Goal: Transaction & Acquisition: Book appointment/travel/reservation

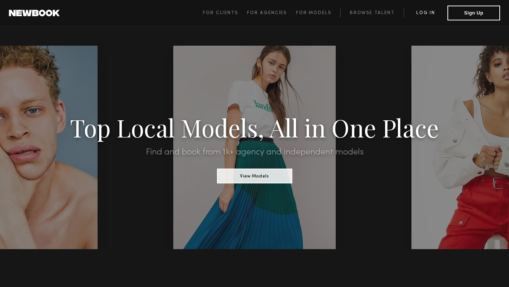
click at [434, 13] on link "Log in" at bounding box center [426, 13] width 44 height 9
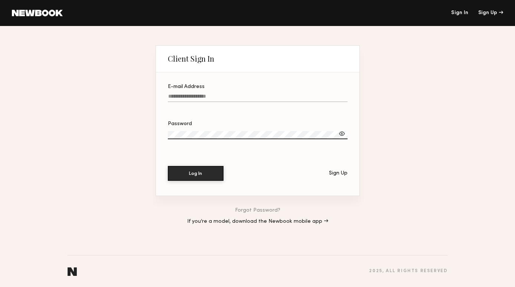
type input "**********"
click at [195, 173] on button "Log In" at bounding box center [196, 173] width 56 height 15
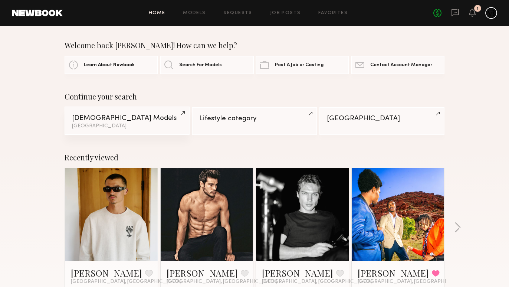
click at [130, 119] on div "[DEMOGRAPHIC_DATA] Models" at bounding box center [127, 118] width 110 height 7
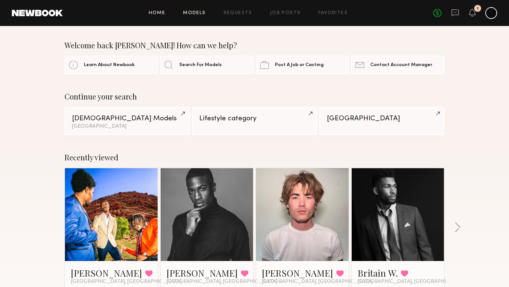
click at [188, 11] on link "Models" at bounding box center [194, 13] width 23 height 5
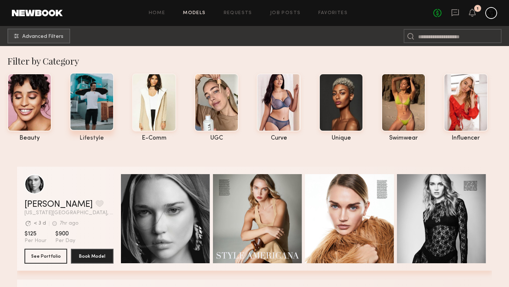
click at [106, 103] on div at bounding box center [92, 102] width 44 height 58
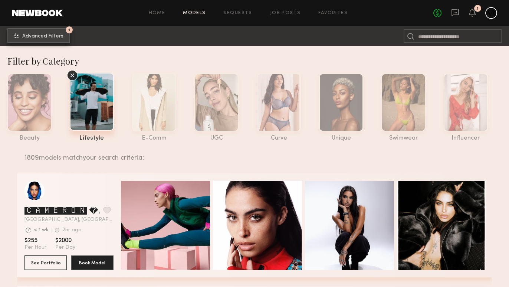
click at [51, 32] on button "1 Advanced Filters" at bounding box center [38, 35] width 63 height 15
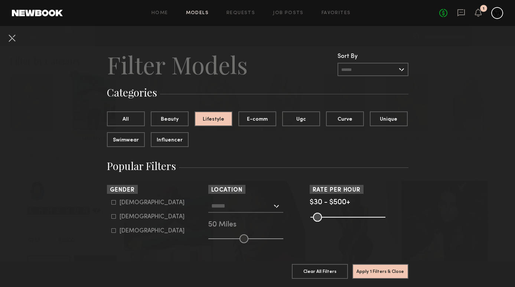
click at [124, 207] on form "[DEMOGRAPHIC_DATA] [DEMOGRAPHIC_DATA] [DEMOGRAPHIC_DATA]" at bounding box center [158, 216] width 94 height 35
click at [127, 200] on div "[DEMOGRAPHIC_DATA]" at bounding box center [151, 202] width 65 height 4
type input "*"
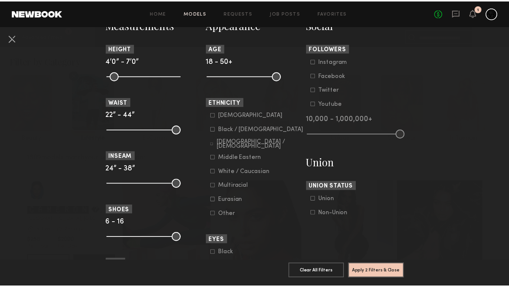
scroll to position [348, 0]
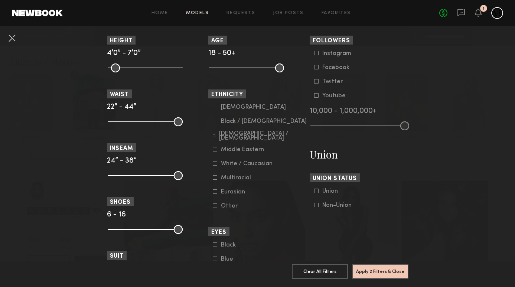
click at [230, 158] on form "[DEMOGRAPHIC_DATA] / [DEMOGRAPHIC_DATA] Hispanic / Latino [DEMOGRAPHIC_DATA] / …" at bounding box center [260, 156] width 94 height 105
click at [230, 162] on div "White / Caucasian" at bounding box center [247, 163] width 52 height 4
click at [387, 263] on button "Apply 3 Filters & Close" at bounding box center [380, 270] width 56 height 15
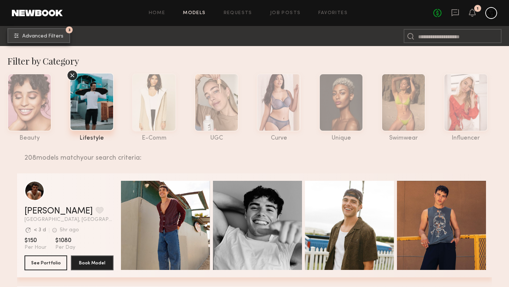
click at [48, 39] on button "3 Advanced Filters" at bounding box center [38, 35] width 63 height 15
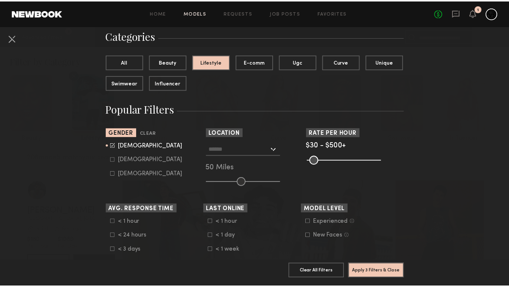
scroll to position [70, 0]
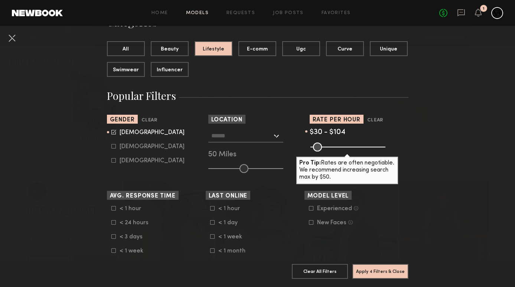
drag, startPoint x: 378, startPoint y: 146, endPoint x: 322, endPoint y: 148, distance: 56.0
click at [322, 148] on input "range" at bounding box center [347, 146] width 75 height 9
click at [325, 149] on input "range" at bounding box center [347, 146] width 75 height 9
drag, startPoint x: 325, startPoint y: 149, endPoint x: 335, endPoint y: 148, distance: 9.3
type input "***"
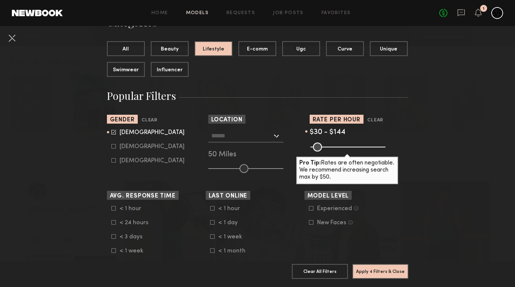
click at [333, 149] on input "range" at bounding box center [347, 146] width 75 height 9
click at [365, 263] on button "Apply 4 Filters & Close" at bounding box center [380, 270] width 56 height 15
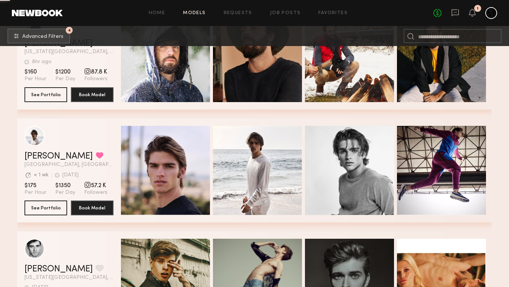
scroll to position [7783, 0]
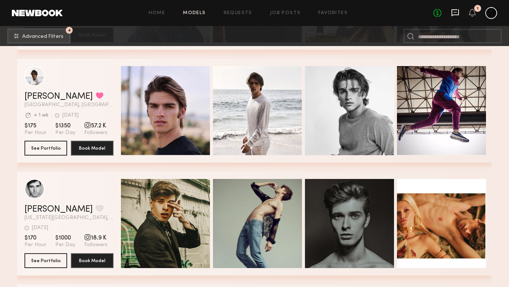
click at [456, 15] on icon at bounding box center [454, 12] width 7 height 7
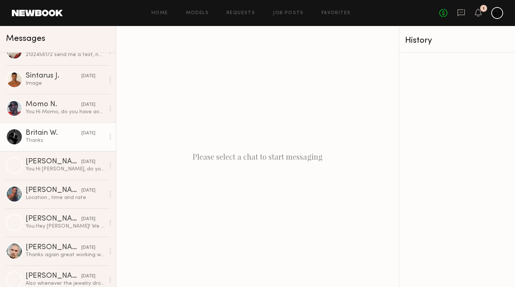
scroll to position [333, 0]
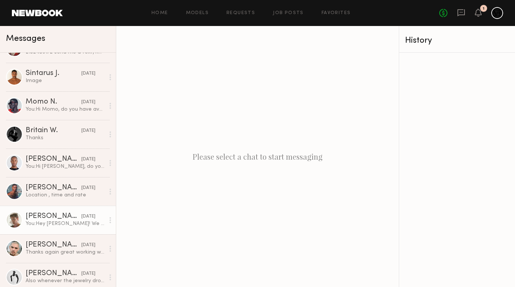
click at [42, 209] on link "[PERSON_NAME] [DATE] You: Hey [PERSON_NAME]! We are a men's jewelry brand looki…" at bounding box center [58, 220] width 116 height 29
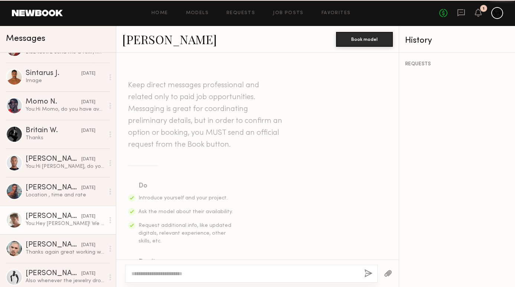
scroll to position [256, 0]
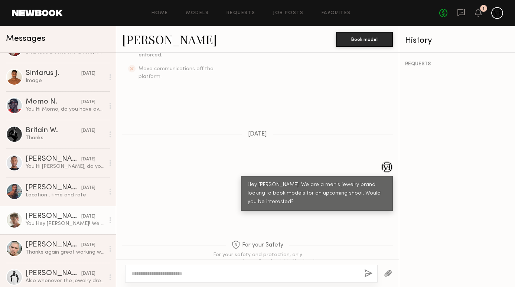
click at [138, 37] on link "[PERSON_NAME]" at bounding box center [169, 39] width 95 height 16
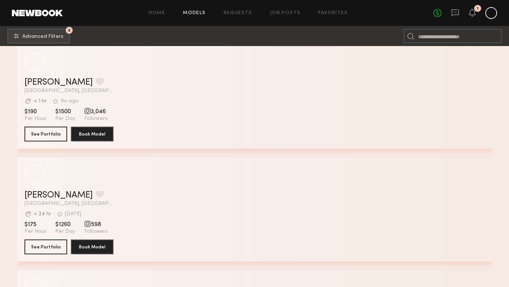
scroll to position [1867, 0]
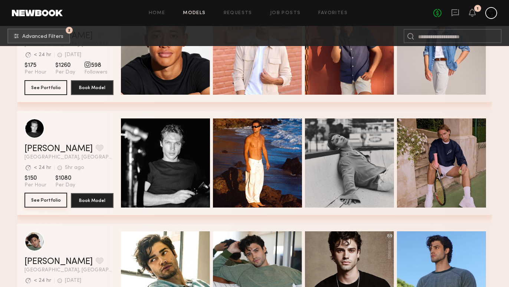
click at [63, 198] on button "See Portfolio" at bounding box center [45, 200] width 43 height 15
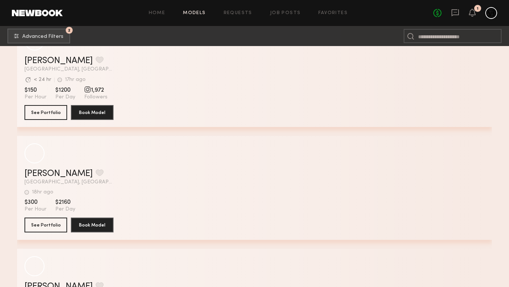
scroll to position [5903, 0]
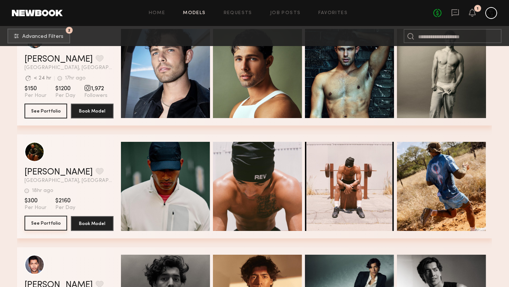
click at [54, 225] on button "See Portfolio" at bounding box center [45, 223] width 43 height 15
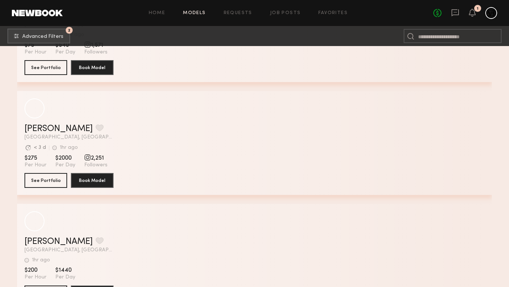
scroll to position [8811, 0]
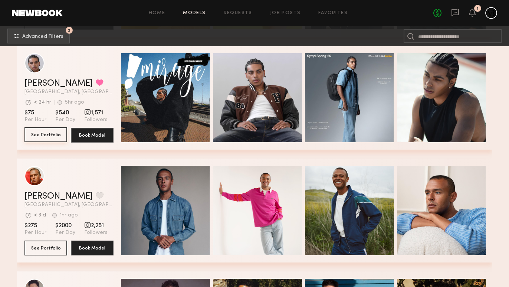
click at [58, 136] on button "See Portfolio" at bounding box center [45, 134] width 43 height 15
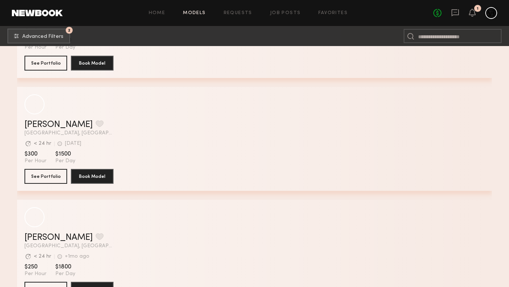
scroll to position [17041, 0]
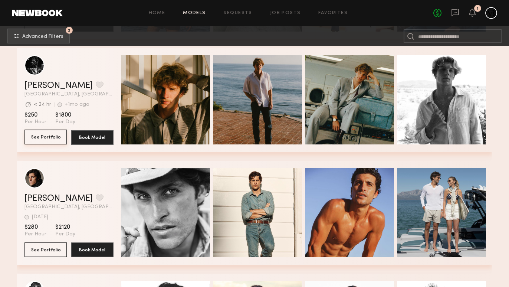
click at [53, 139] on button "See Portfolio" at bounding box center [45, 136] width 43 height 15
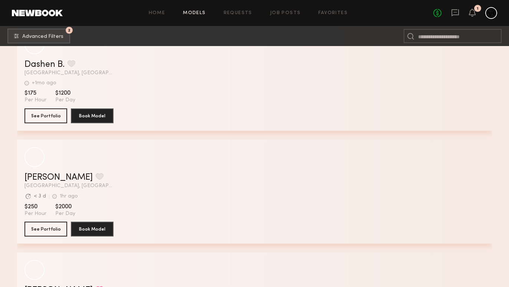
scroll to position [19552, 0]
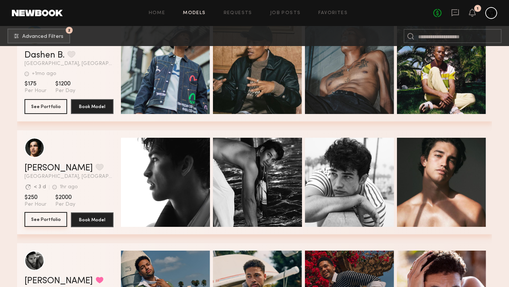
click at [57, 218] on button "See Portfolio" at bounding box center [45, 219] width 43 height 15
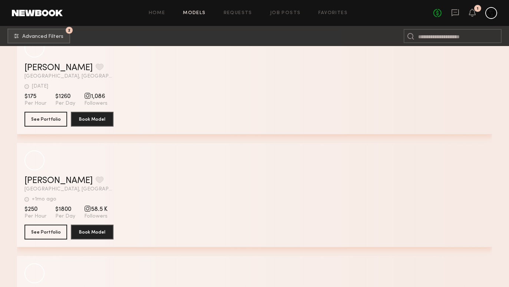
scroll to position [21264, 0]
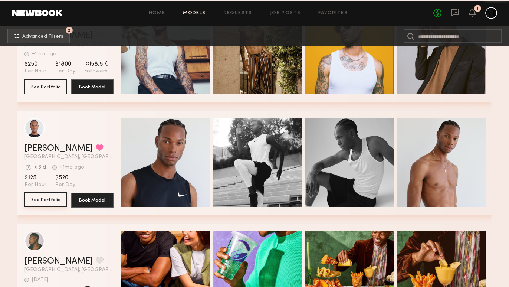
click at [51, 205] on button "See Portfolio" at bounding box center [45, 199] width 43 height 15
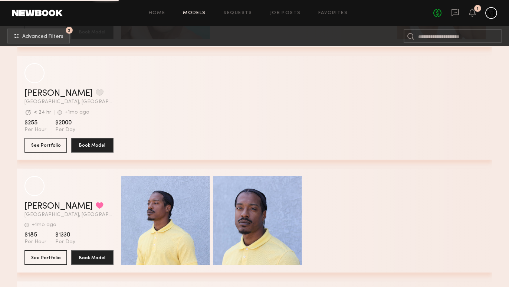
scroll to position [24095, 0]
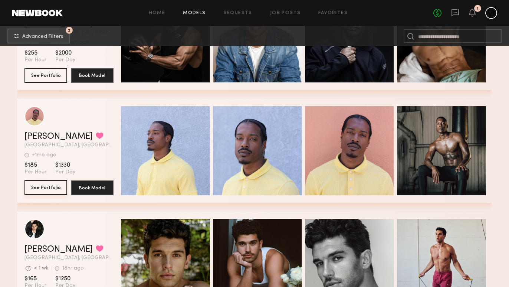
click at [61, 183] on button "See Portfolio" at bounding box center [45, 187] width 43 height 15
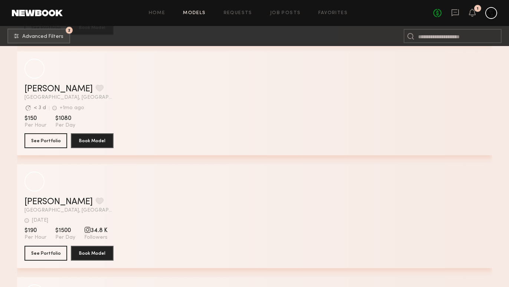
scroll to position [26751, 0]
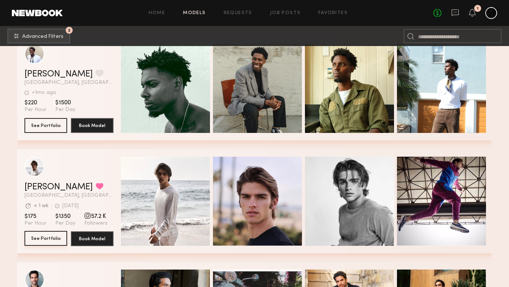
click at [60, 241] on button "See Portfolio" at bounding box center [45, 238] width 43 height 15
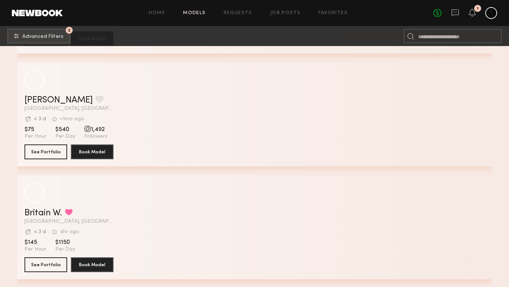
scroll to position [28684, 0]
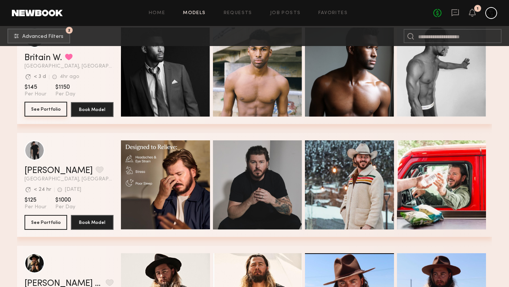
click at [54, 114] on button "See Portfolio" at bounding box center [45, 109] width 43 height 15
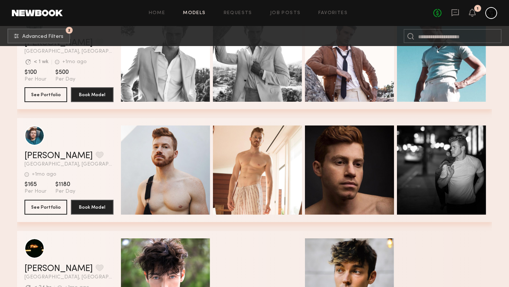
scroll to position [29871, 0]
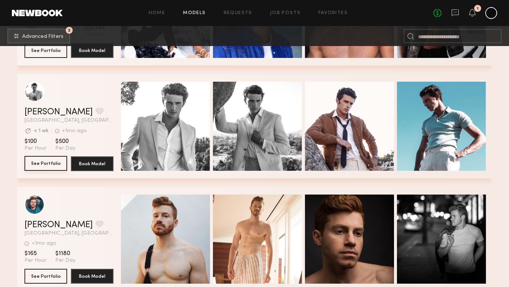
click at [32, 165] on button "See Portfolio" at bounding box center [45, 163] width 43 height 15
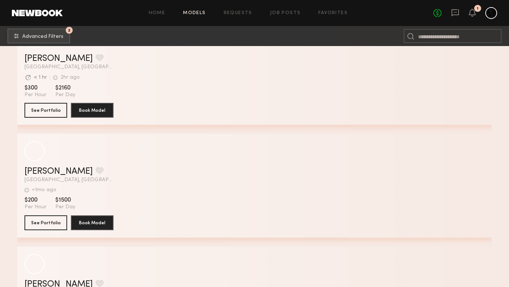
scroll to position [30236, 0]
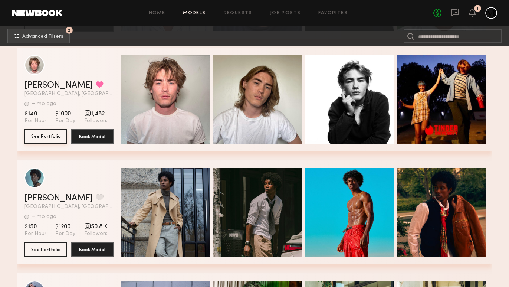
click at [48, 136] on button "See Portfolio" at bounding box center [45, 136] width 43 height 15
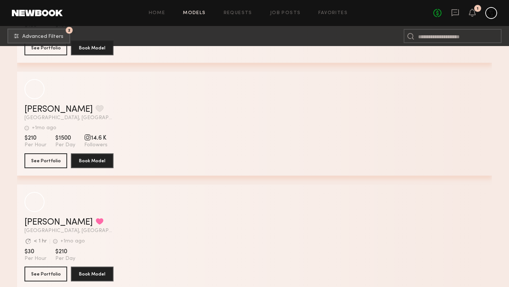
scroll to position [38117, 0]
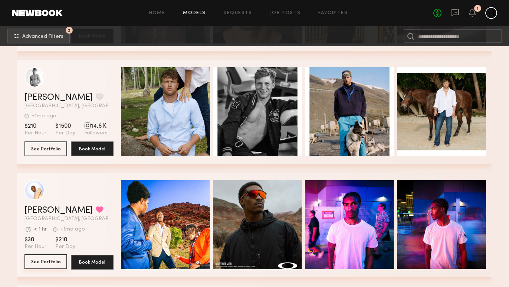
click at [52, 265] on button "See Portfolio" at bounding box center [45, 261] width 43 height 15
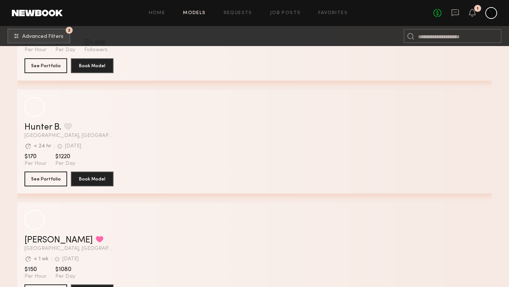
scroll to position [40522, 0]
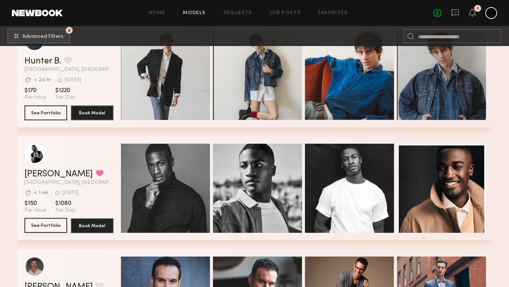
click at [56, 228] on button "See Portfolio" at bounding box center [45, 225] width 43 height 15
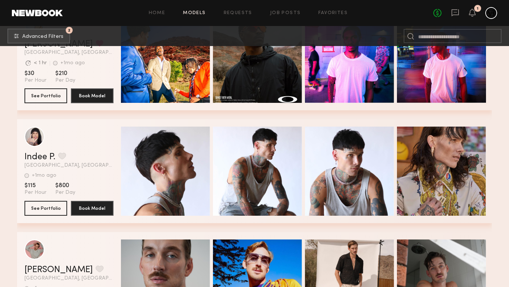
scroll to position [38282, 0]
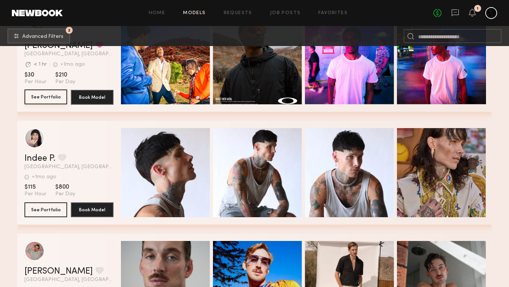
click at [63, 100] on button "See Portfolio" at bounding box center [45, 96] width 43 height 15
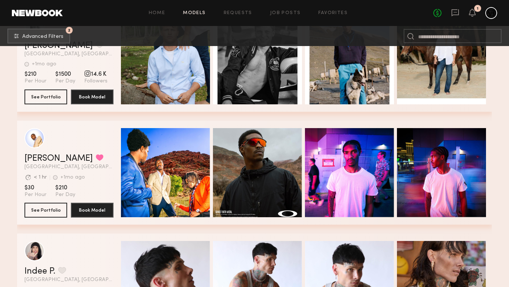
scroll to position [38180, 0]
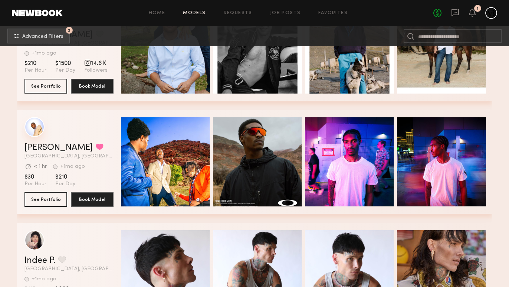
click at [42, 131] on div "grid" at bounding box center [34, 127] width 20 height 20
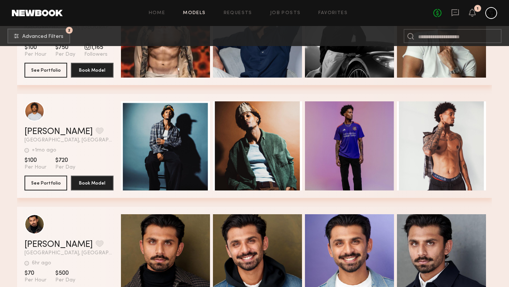
scroll to position [56353, 0]
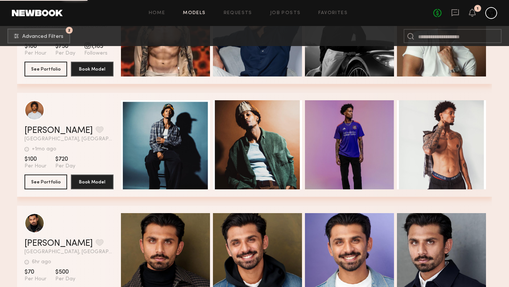
click at [493, 9] on div at bounding box center [491, 13] width 12 height 12
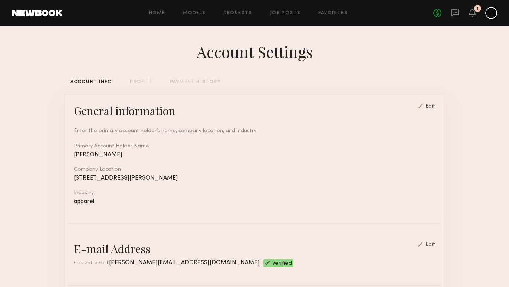
click at [337, 9] on div "Home Models Requests Job Posts Favorites Sign Out No fees up to $5,000 1" at bounding box center [280, 13] width 434 height 12
click at [338, 13] on link "Favorites" at bounding box center [332, 13] width 29 height 5
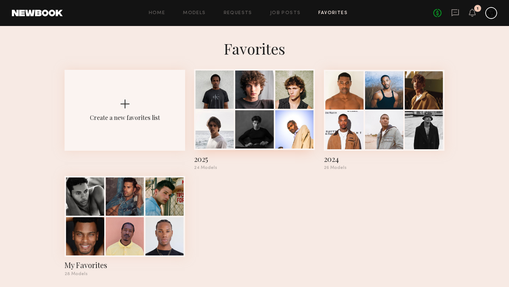
click at [221, 108] on div at bounding box center [214, 89] width 38 height 38
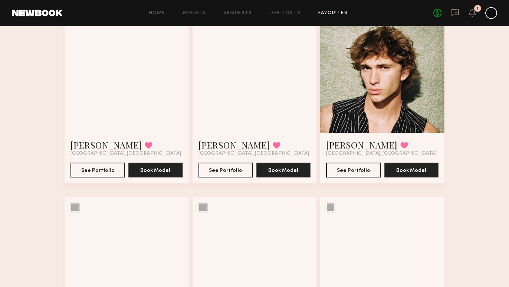
scroll to position [78, 0]
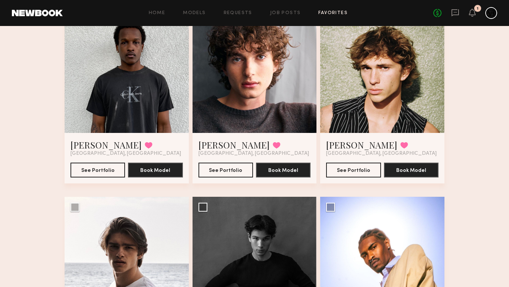
click at [362, 103] on div at bounding box center [382, 71] width 124 height 124
click at [356, 104] on div at bounding box center [382, 71] width 124 height 124
click at [345, 148] on link "Bryce T." at bounding box center [361, 145] width 71 height 12
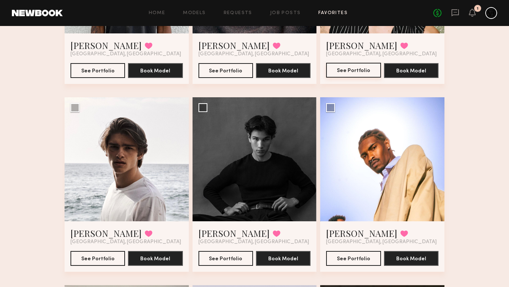
scroll to position [185, 0]
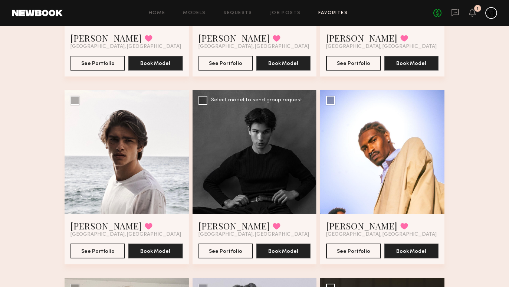
click at [274, 169] on div at bounding box center [255, 152] width 124 height 124
click at [274, 170] on div at bounding box center [255, 152] width 124 height 124
click at [228, 225] on link "Michael P." at bounding box center [233, 226] width 71 height 12
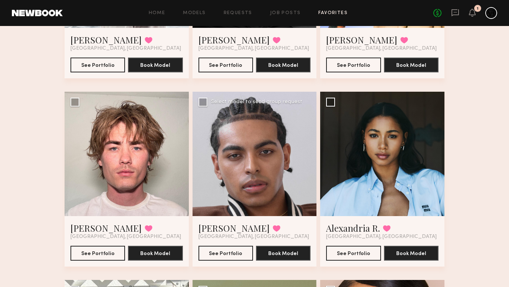
scroll to position [383, 0]
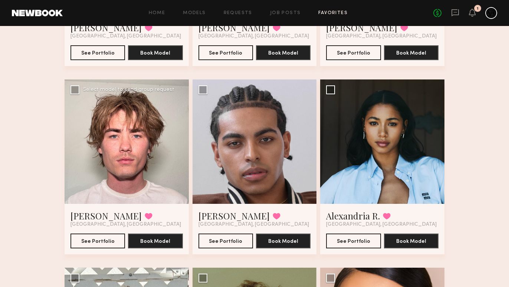
click at [159, 172] on div at bounding box center [127, 141] width 124 height 124
click at [96, 218] on link "Logan B." at bounding box center [105, 216] width 71 height 12
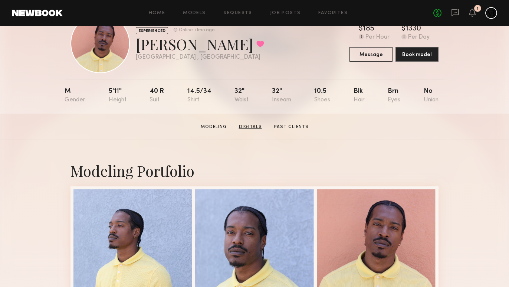
click at [250, 125] on link "Digitals" at bounding box center [250, 127] width 29 height 7
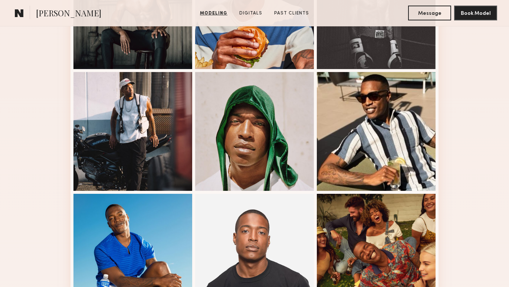
scroll to position [401, 0]
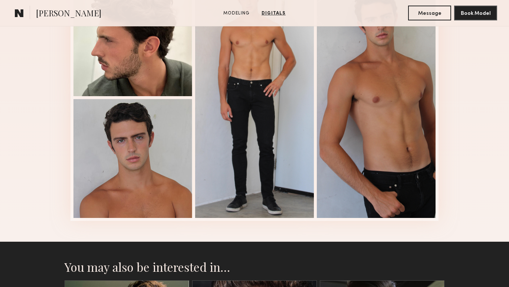
scroll to position [613, 0]
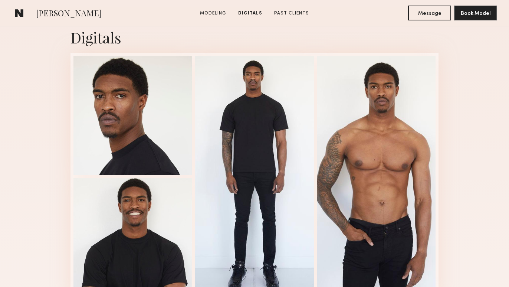
scroll to position [490, 0]
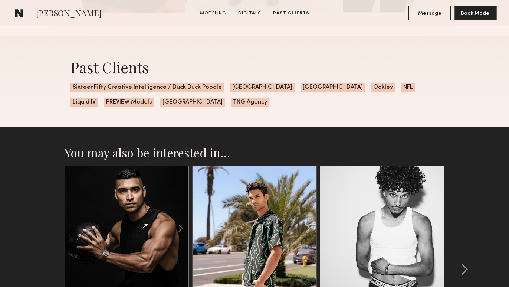
scroll to position [781, 0]
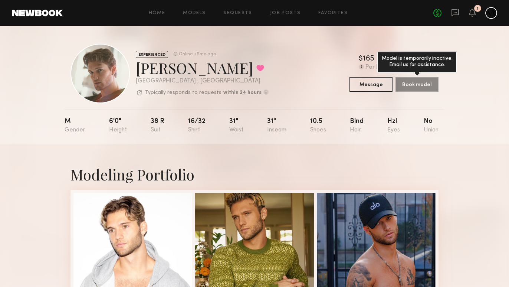
click at [409, 83] on div "Book model Model is temporarily inactive. Email us for assistance." at bounding box center [416, 84] width 43 height 15
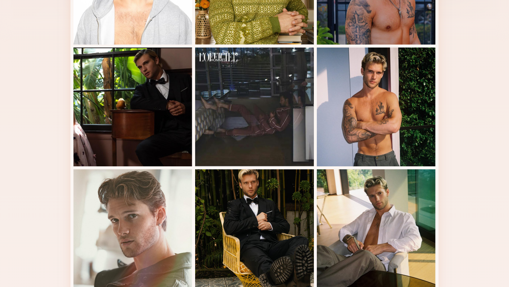
scroll to position [247, 0]
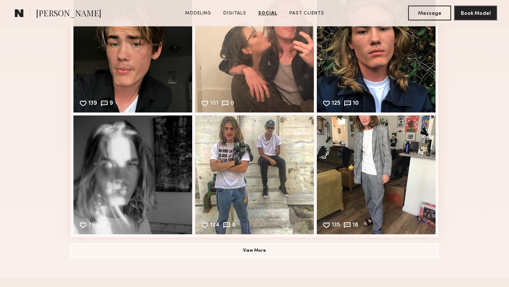
scroll to position [862, 0]
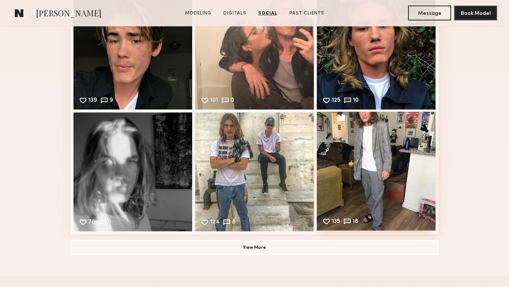
click at [404, 141] on div "135 18 Likes & comments displayed to show model’s engagement" at bounding box center [376, 171] width 119 height 119
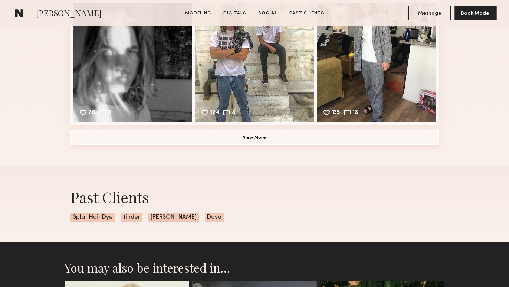
scroll to position [972, 0]
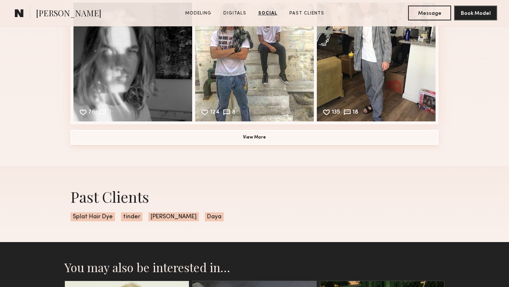
click at [315, 141] on button "View More" at bounding box center [254, 137] width 368 height 15
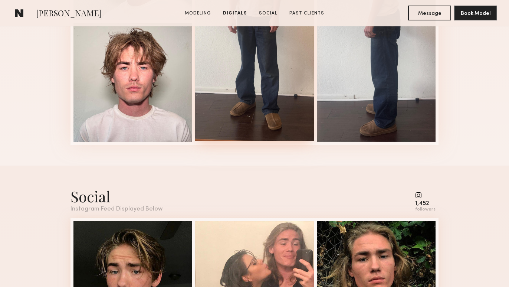
scroll to position [672, 0]
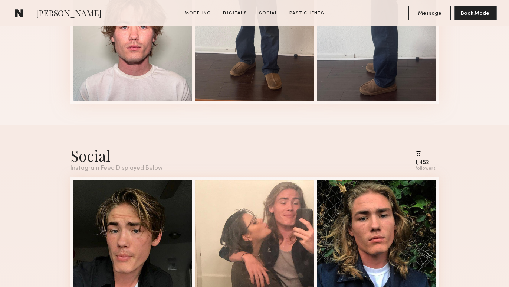
click at [420, 155] on common-icon at bounding box center [425, 154] width 20 height 7
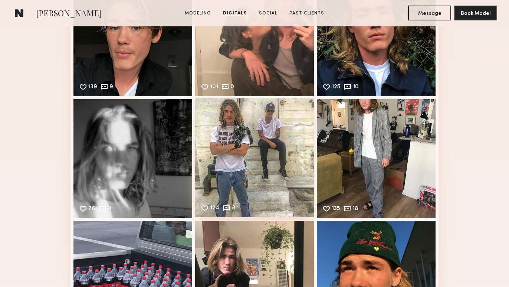
scroll to position [912, 0]
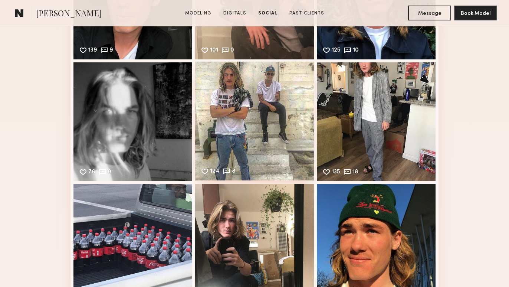
click at [277, 148] on div "124 8 Likes & comments displayed to show model’s engagement" at bounding box center [254, 121] width 119 height 119
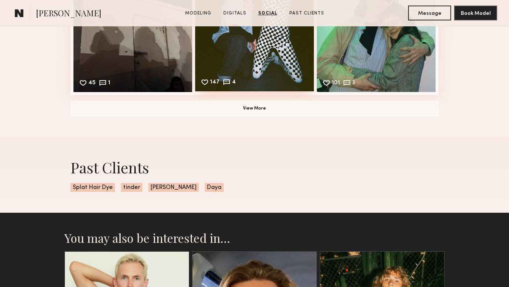
scroll to position [1287, 0]
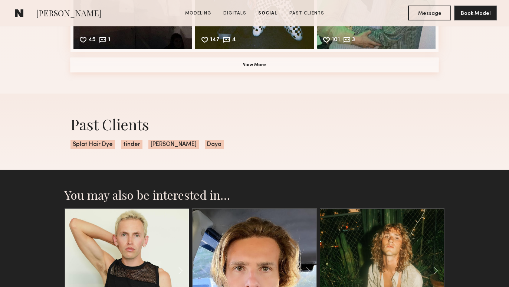
click at [239, 70] on button "View More" at bounding box center [254, 64] width 368 height 15
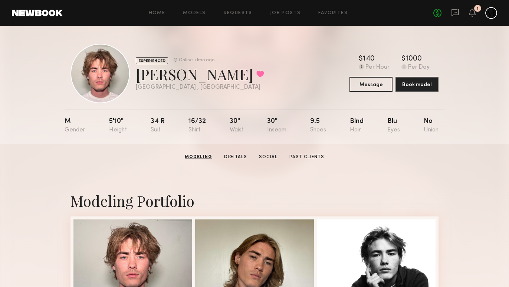
scroll to position [0, 0]
